Goal: Navigation & Orientation: Go to known website

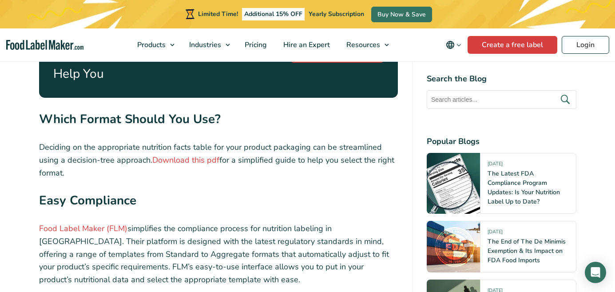
scroll to position [3214, 0]
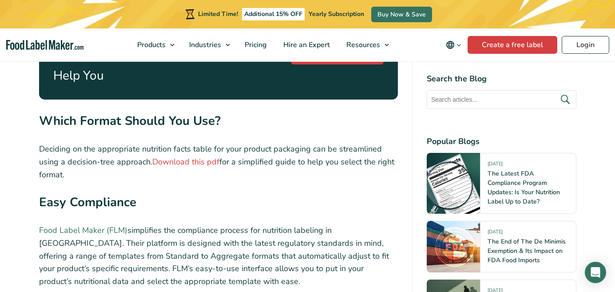
click at [70, 225] on link "Food Label Maker (FLM)" at bounding box center [83, 230] width 88 height 11
